Goal: Check status: Check status

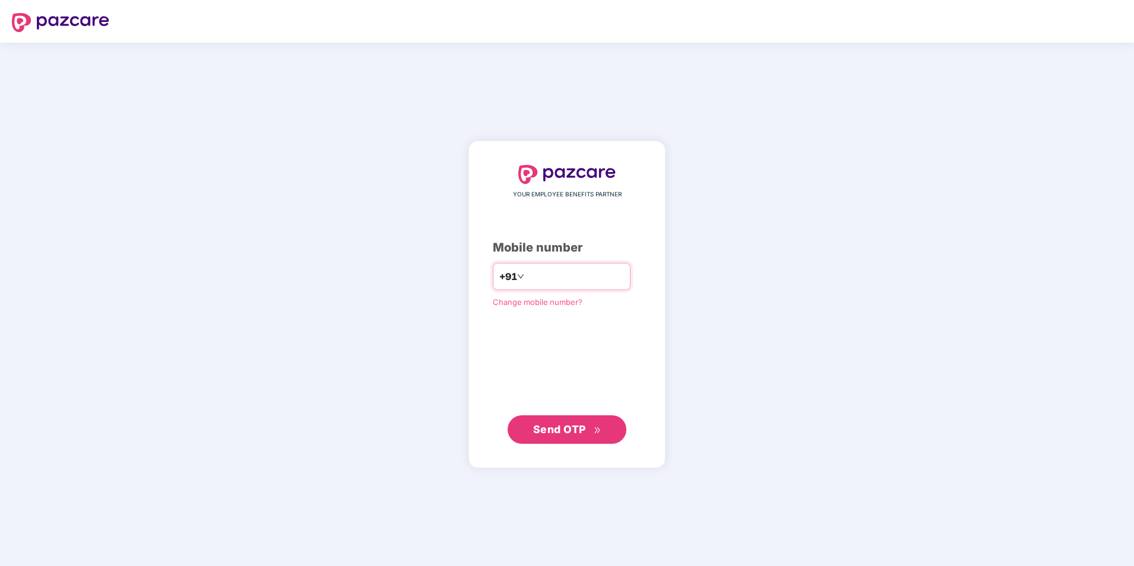
click at [526, 274] on input "**********" at bounding box center [574, 276] width 97 height 19
type input "**********"
click at [551, 437] on span "Send OTP" at bounding box center [567, 429] width 68 height 17
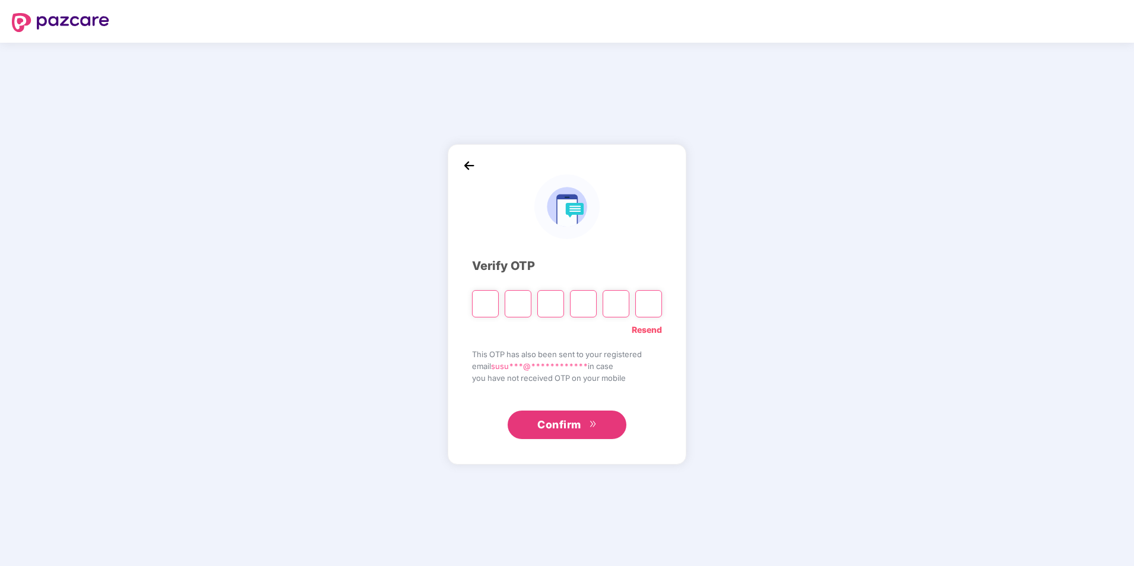
type input "*"
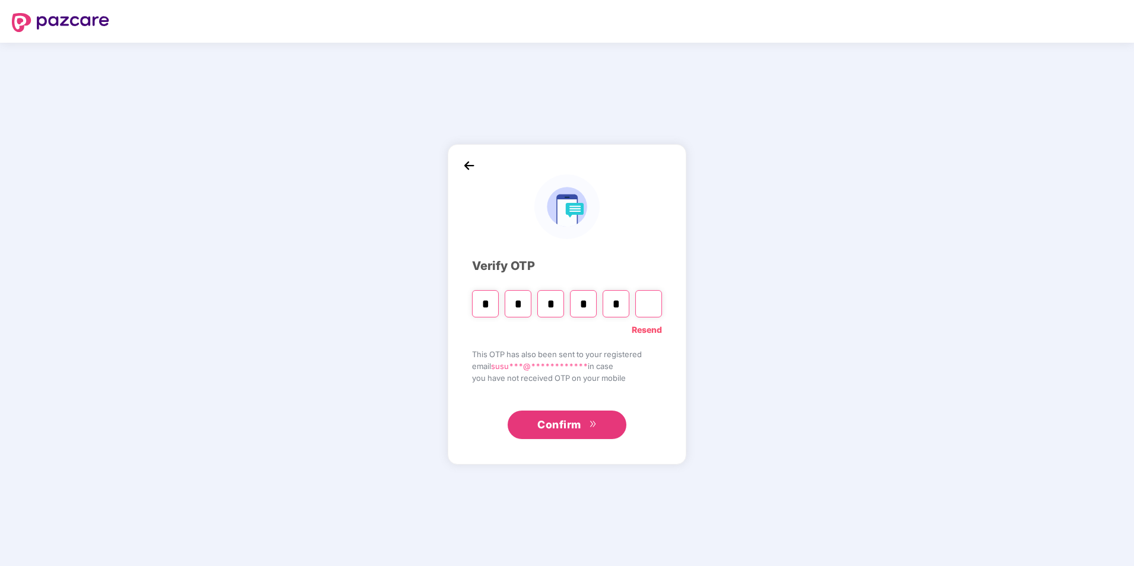
type input "*"
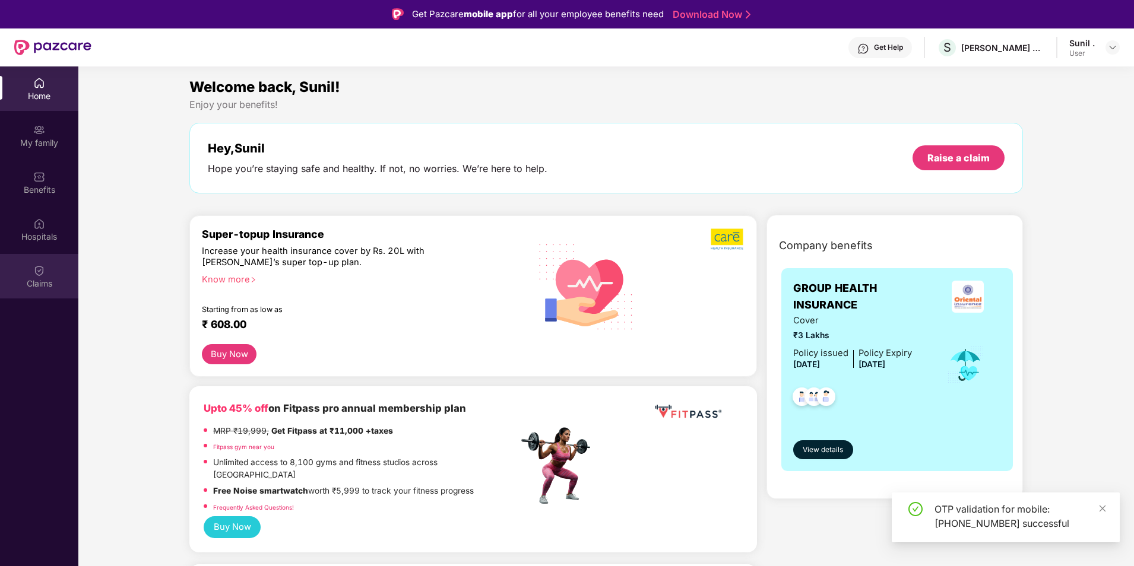
click at [36, 279] on div "Claims" at bounding box center [39, 284] width 78 height 12
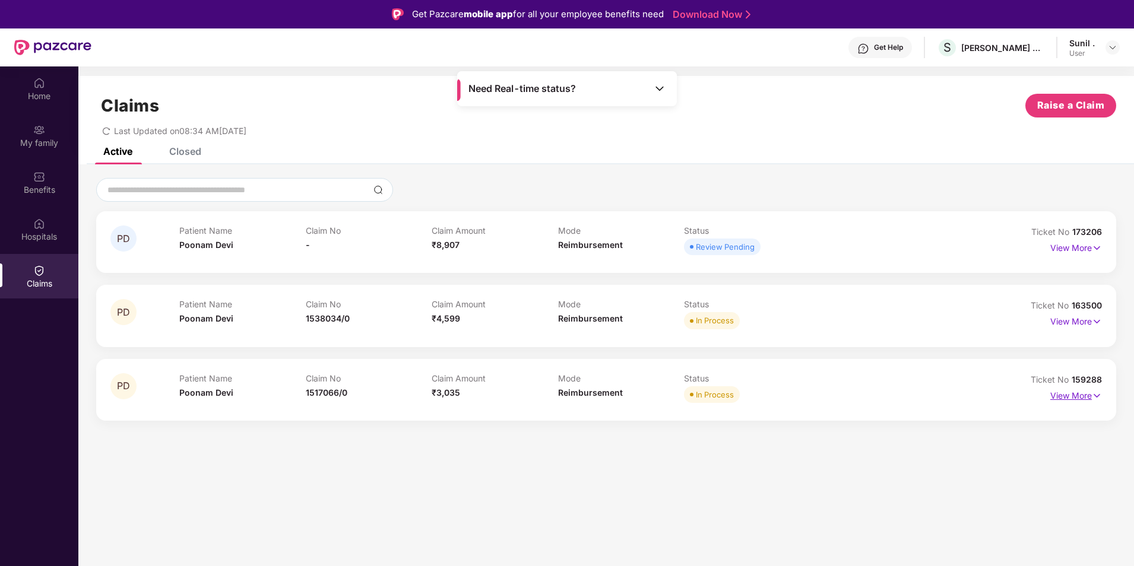
click at [1065, 392] on p "View More" at bounding box center [1076, 394] width 52 height 16
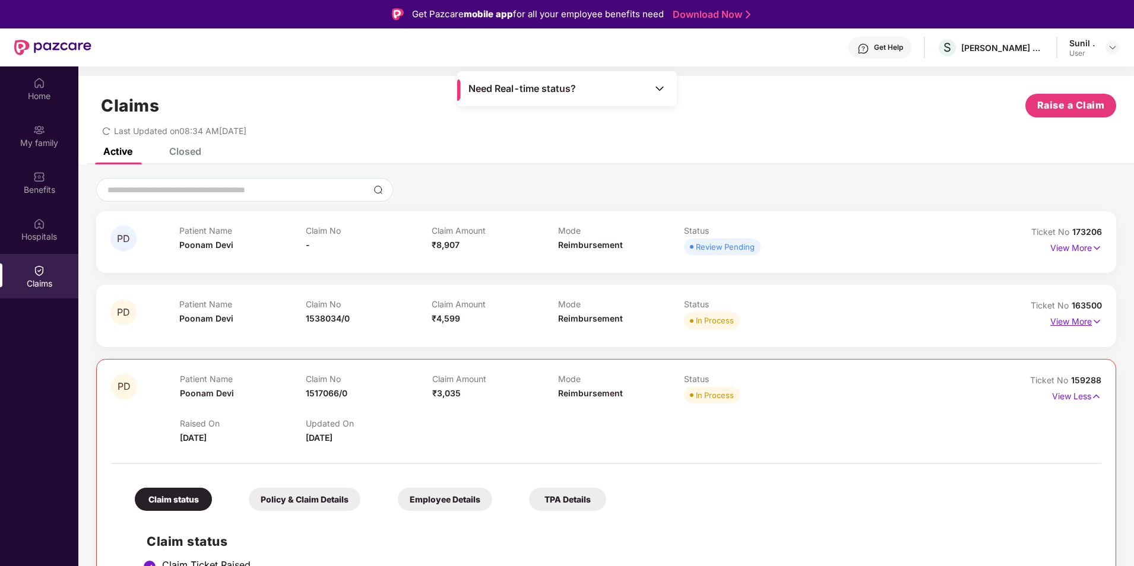
click at [1065, 321] on p "View More" at bounding box center [1076, 320] width 52 height 16
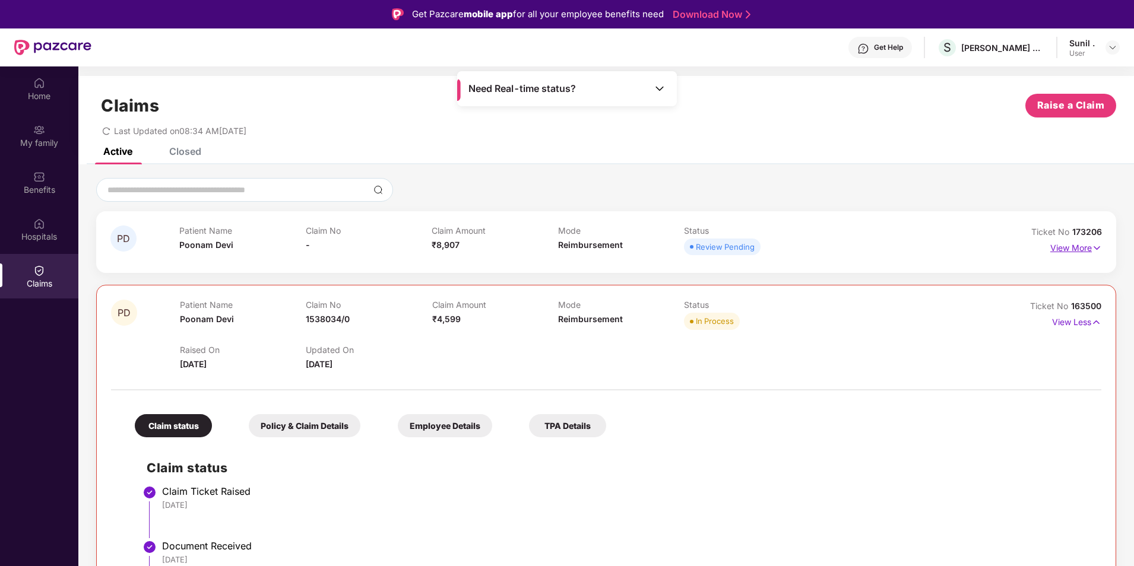
click at [1055, 246] on p "View More" at bounding box center [1076, 247] width 52 height 16
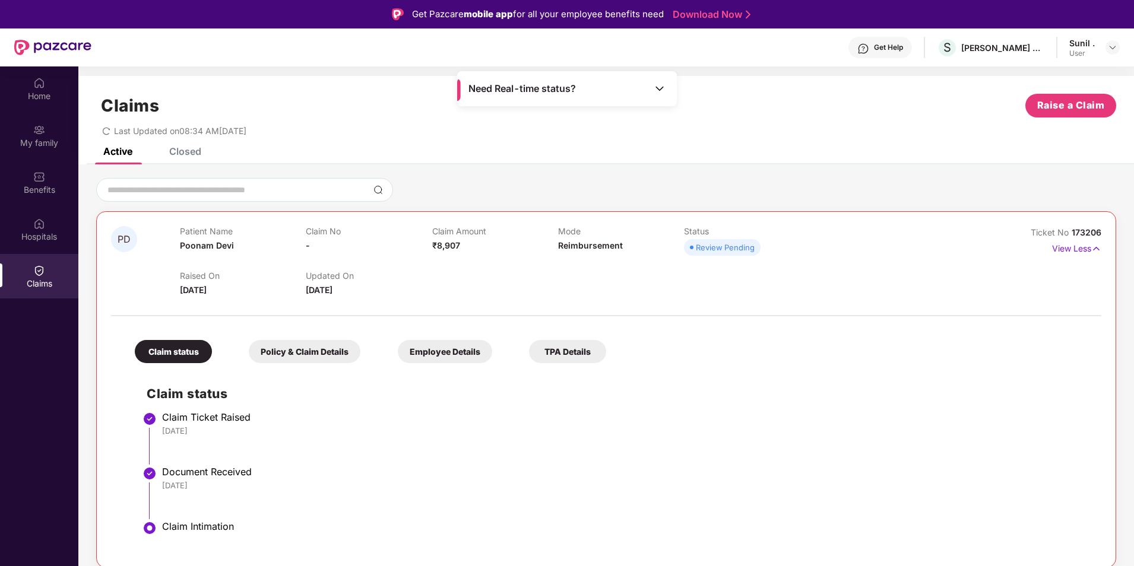
click at [189, 155] on div "Closed" at bounding box center [185, 151] width 32 height 12
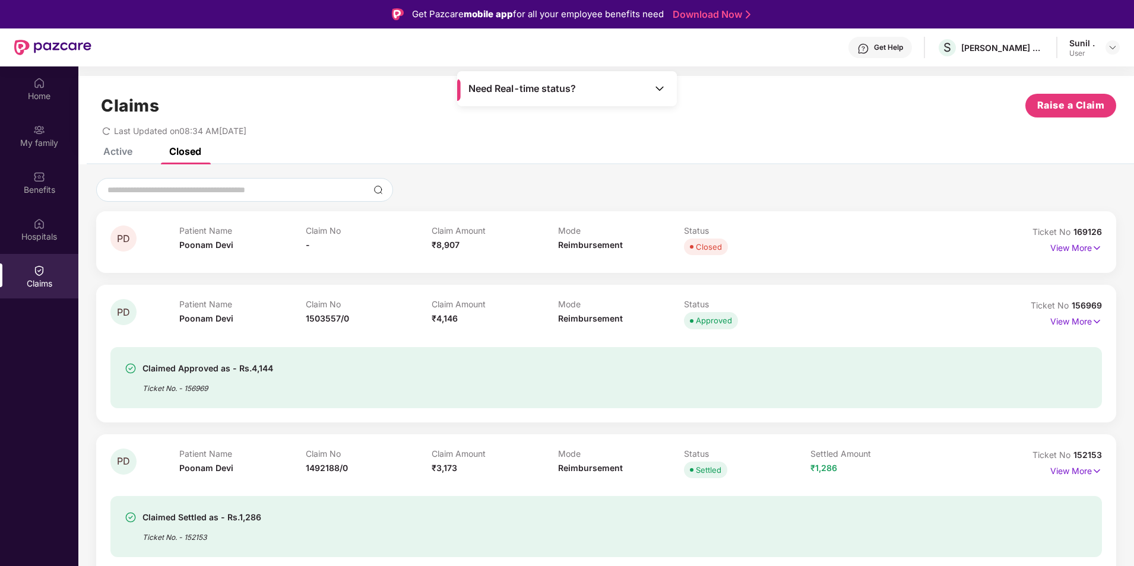
click at [116, 150] on div "Active" at bounding box center [117, 151] width 29 height 12
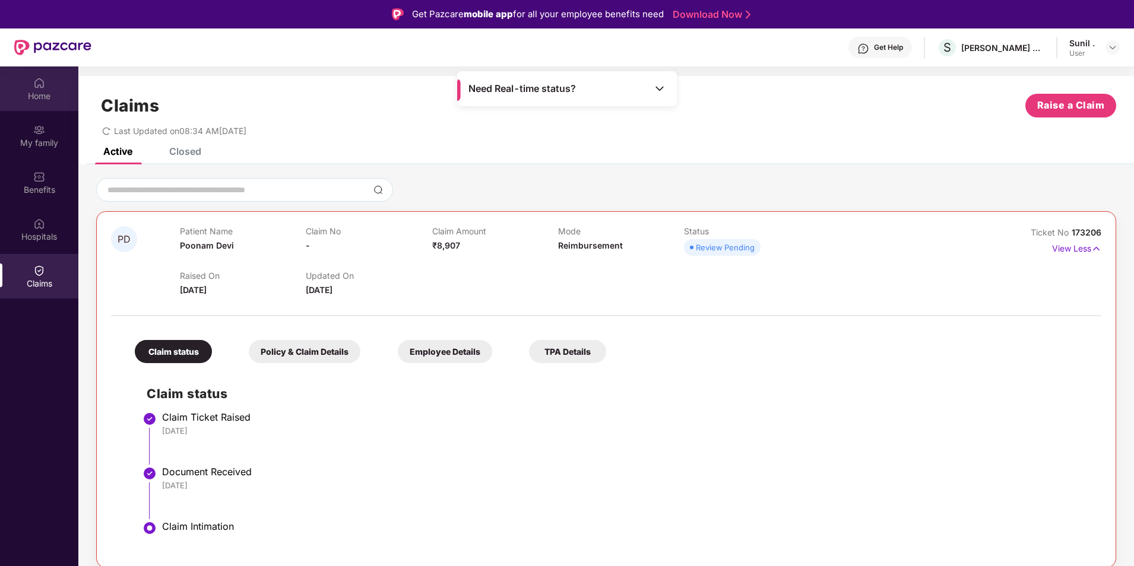
click at [38, 80] on img at bounding box center [39, 83] width 12 height 12
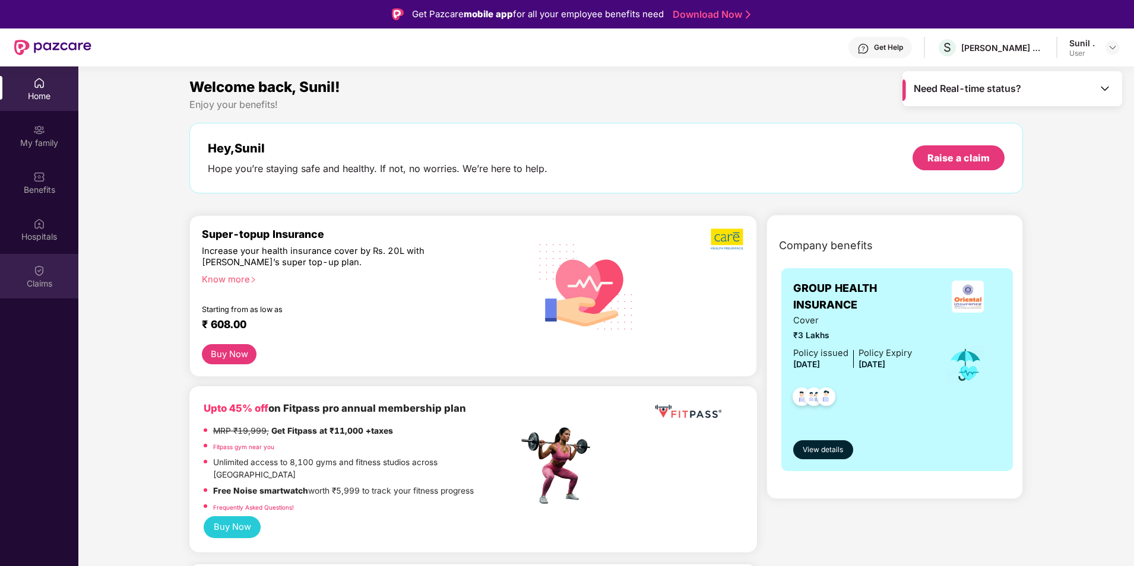
click at [46, 280] on div "Claims" at bounding box center [39, 284] width 78 height 12
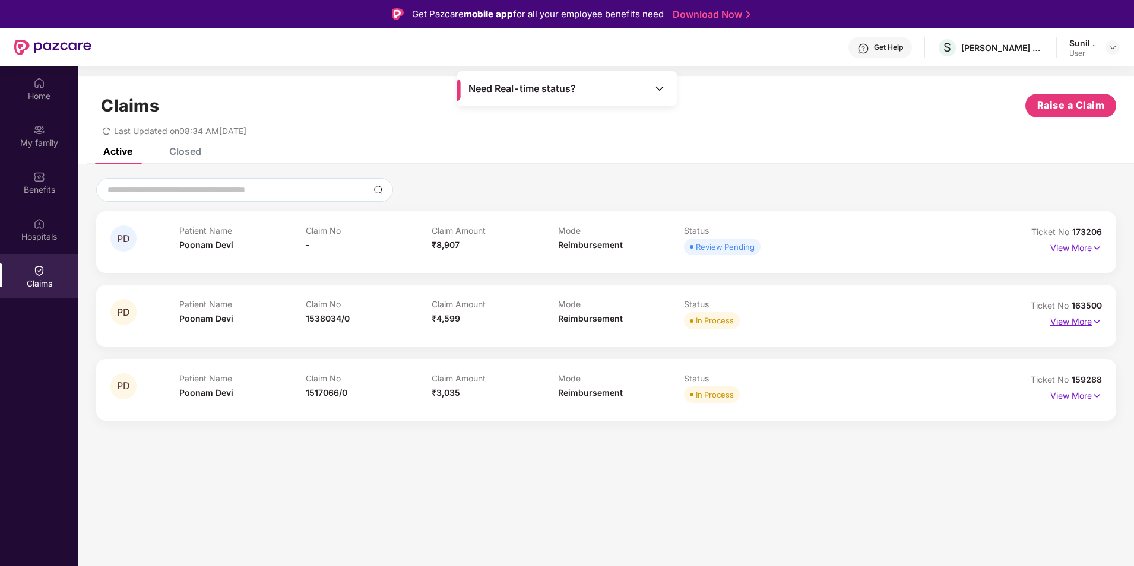
click at [1075, 321] on p "View More" at bounding box center [1076, 320] width 52 height 16
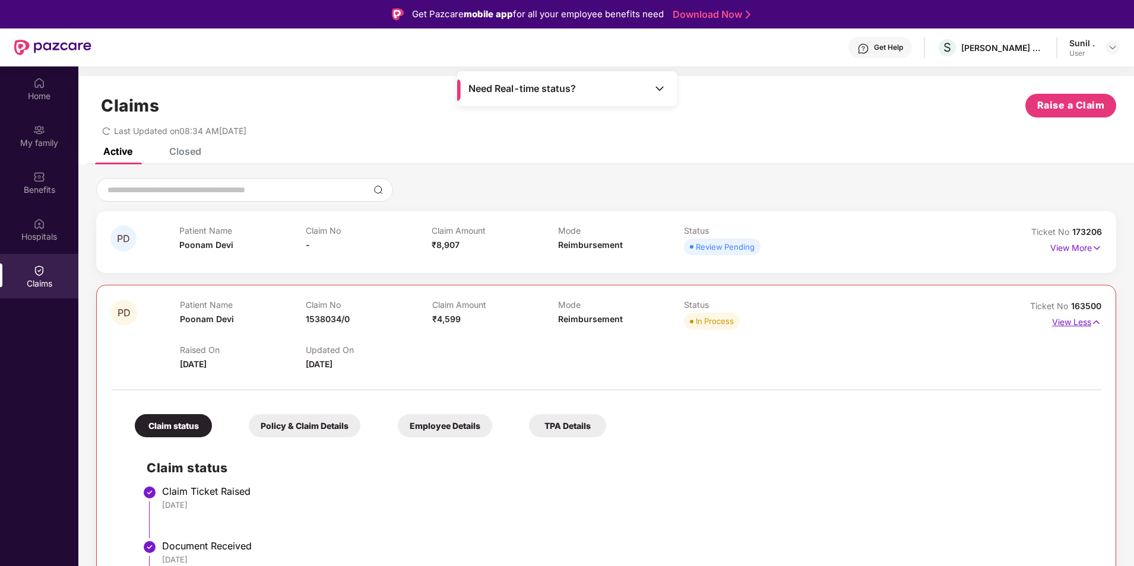
click at [1075, 321] on p "View Less" at bounding box center [1076, 321] width 49 height 16
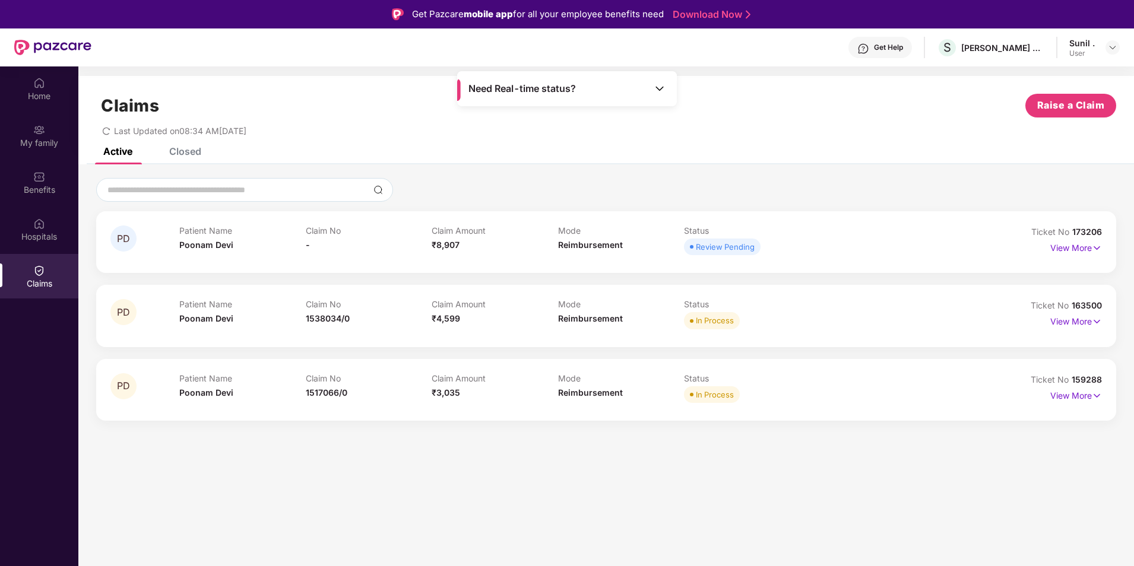
click at [174, 151] on div "Closed" at bounding box center [185, 151] width 32 height 12
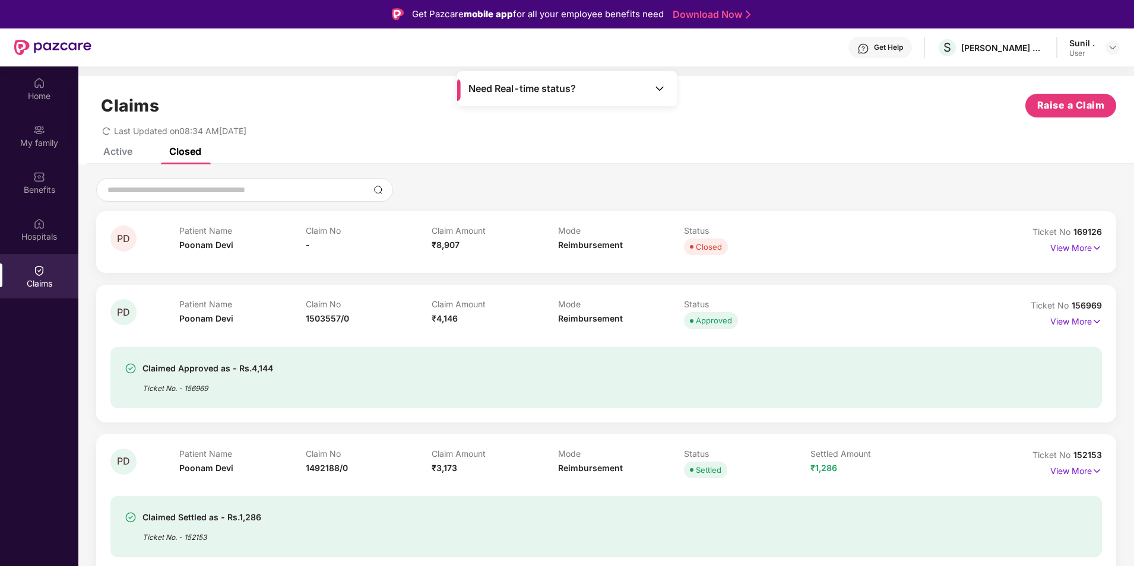
click at [131, 152] on div "Active" at bounding box center [117, 151] width 29 height 12
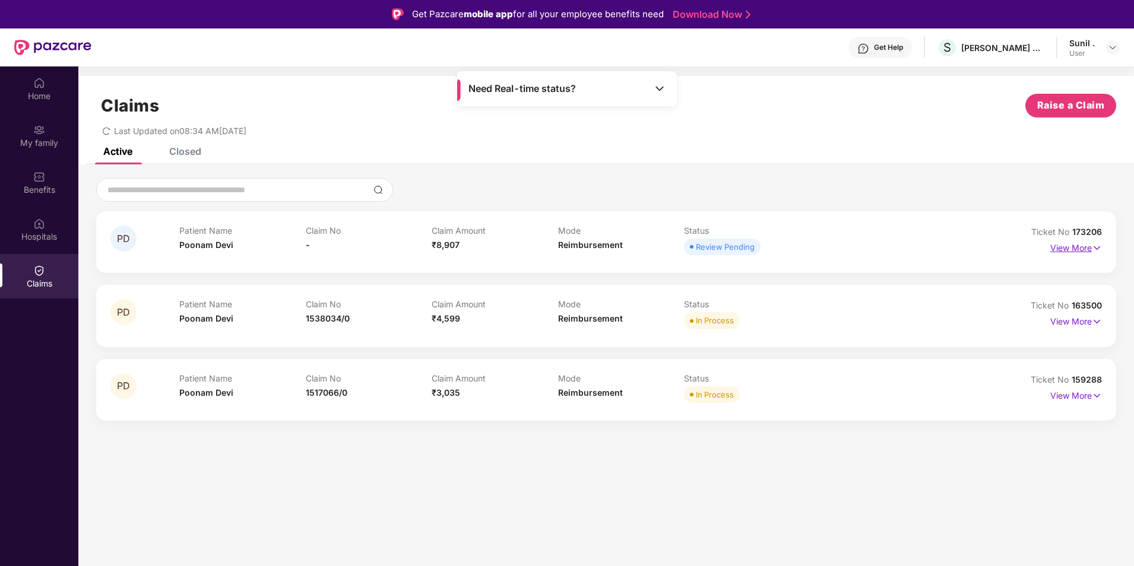
click at [1097, 251] on img at bounding box center [1096, 248] width 10 height 13
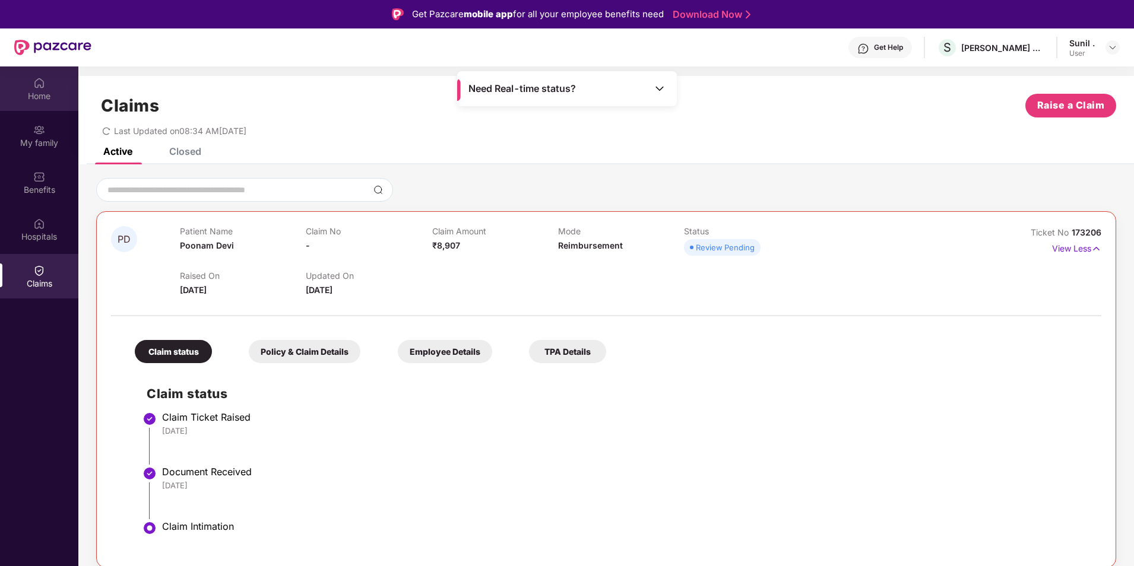
click at [37, 80] on img at bounding box center [39, 83] width 12 height 12
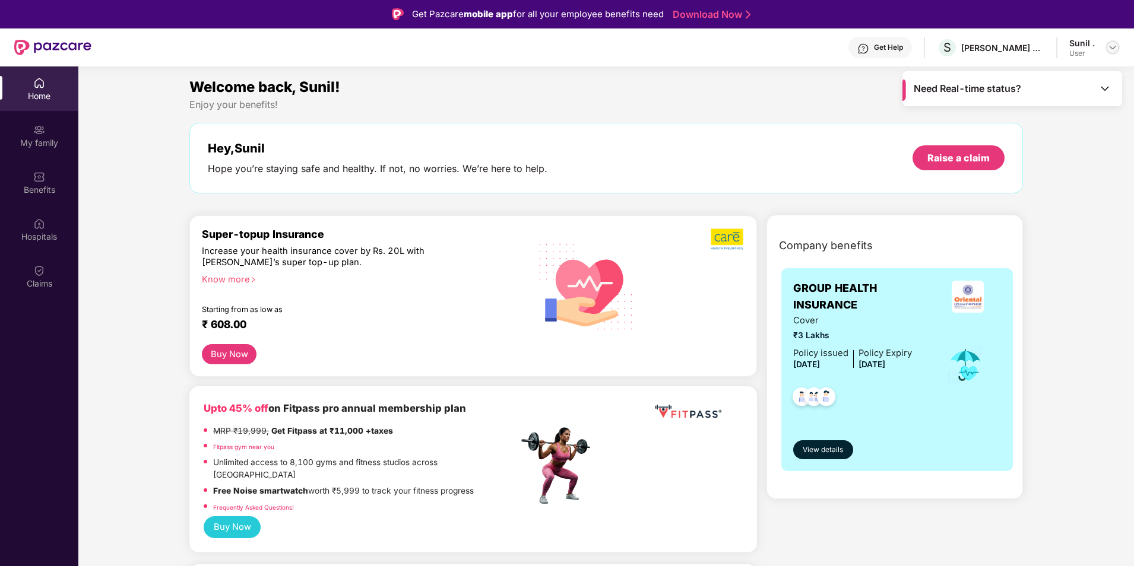
click at [1115, 44] on img at bounding box center [1112, 47] width 9 height 9
click at [1022, 111] on div "Sunil ." at bounding box center [1026, 108] width 26 height 11
click at [1105, 52] on div at bounding box center [1112, 47] width 14 height 14
click at [1108, 45] on img at bounding box center [1112, 47] width 9 height 9
click at [993, 72] on div "Logout" at bounding box center [1056, 75] width 154 height 23
